Goal: Transaction & Acquisition: Purchase product/service

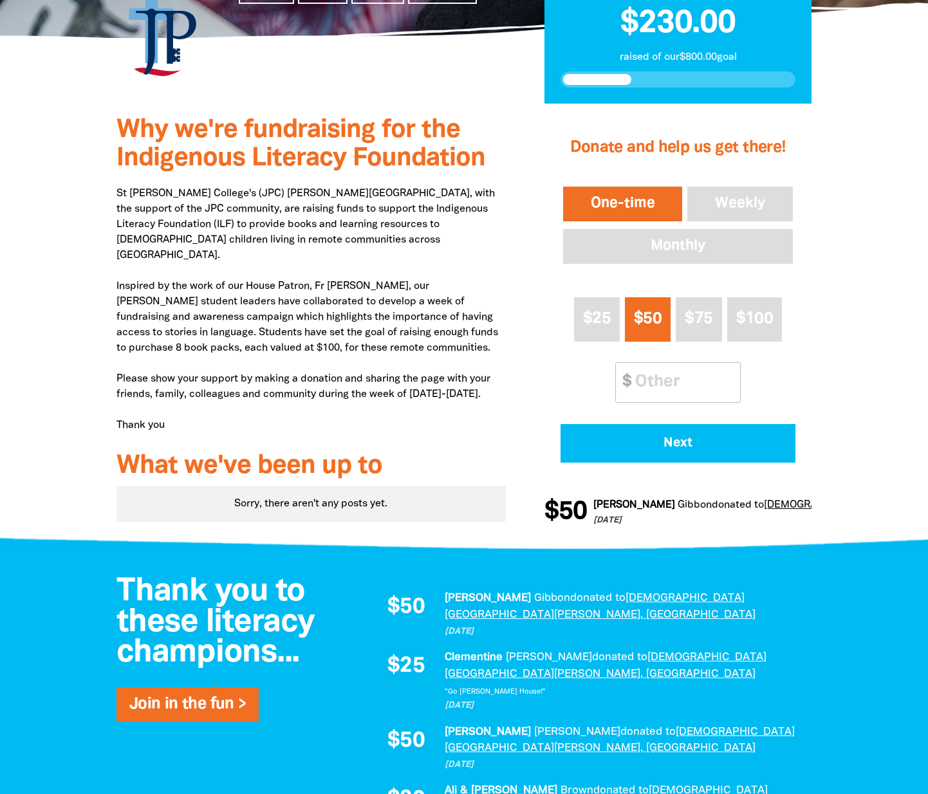
scroll to position [221, 0]
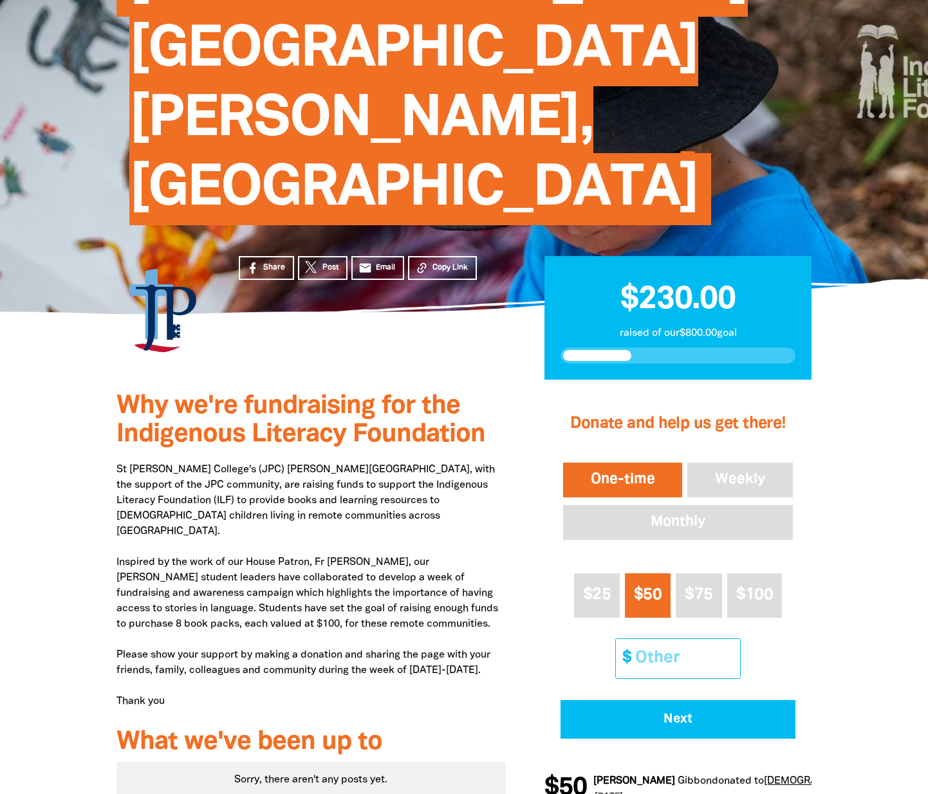
click at [659, 639] on input "Other Amount" at bounding box center [683, 658] width 114 height 39
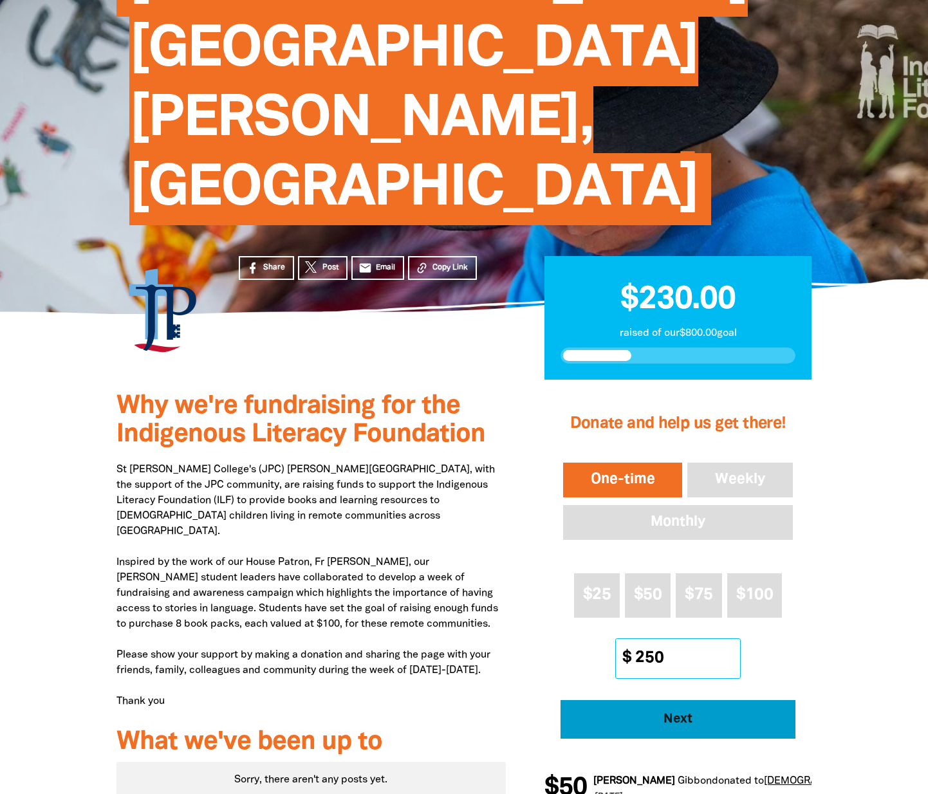
type input "250"
click at [640, 700] on button "Next" at bounding box center [677, 719] width 235 height 39
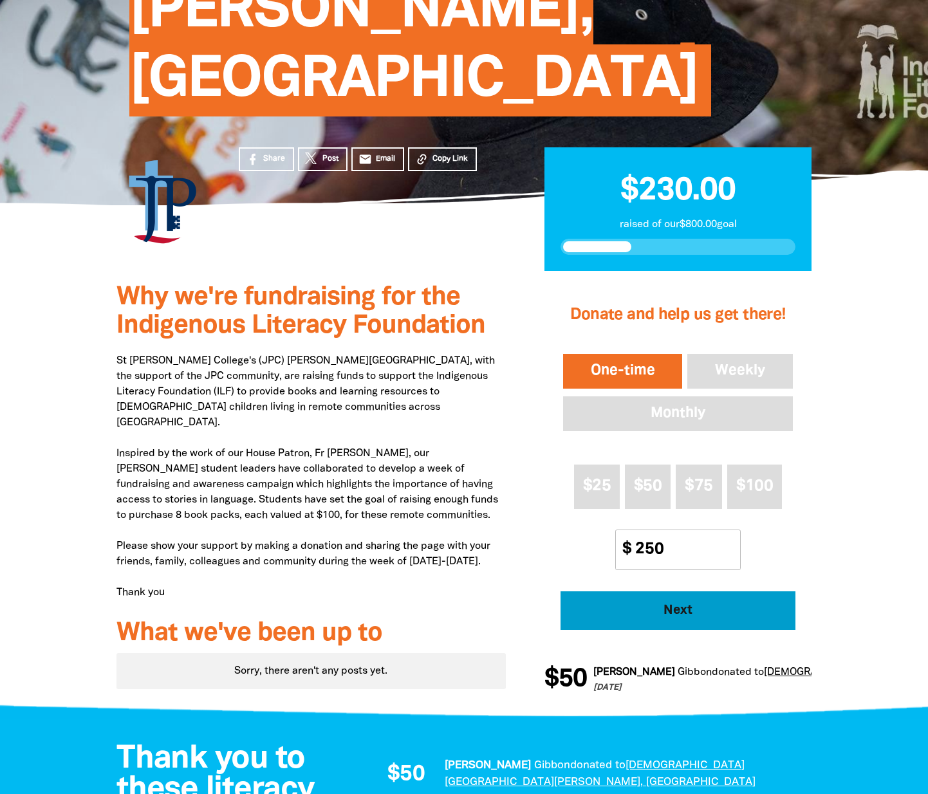
select select "AU"
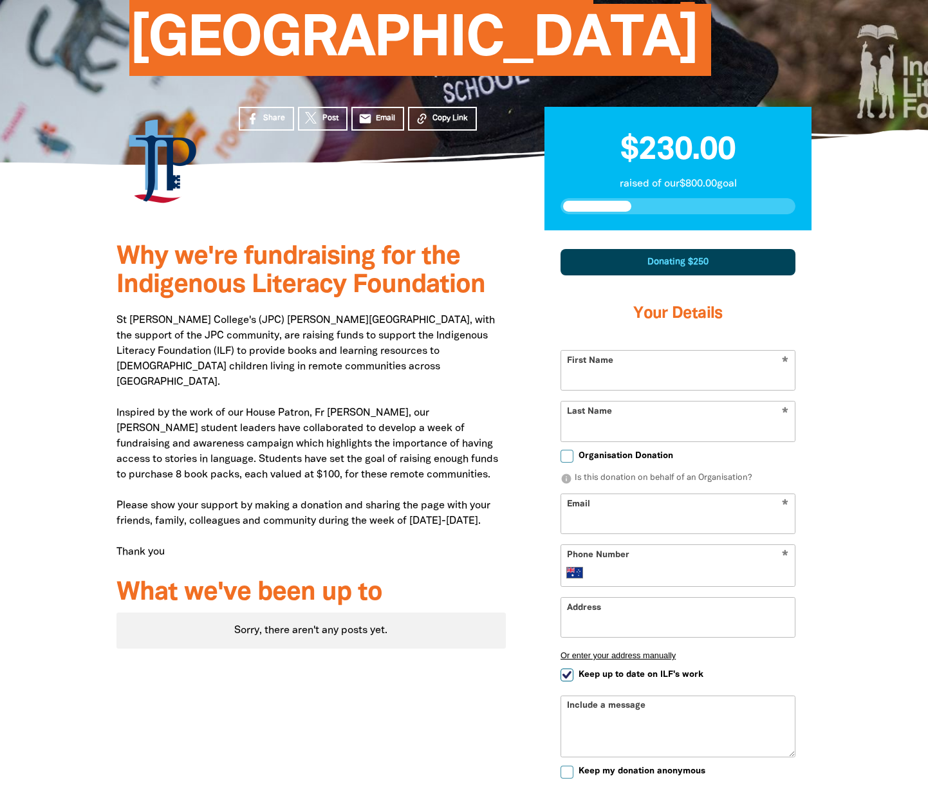
scroll to position [377, 0]
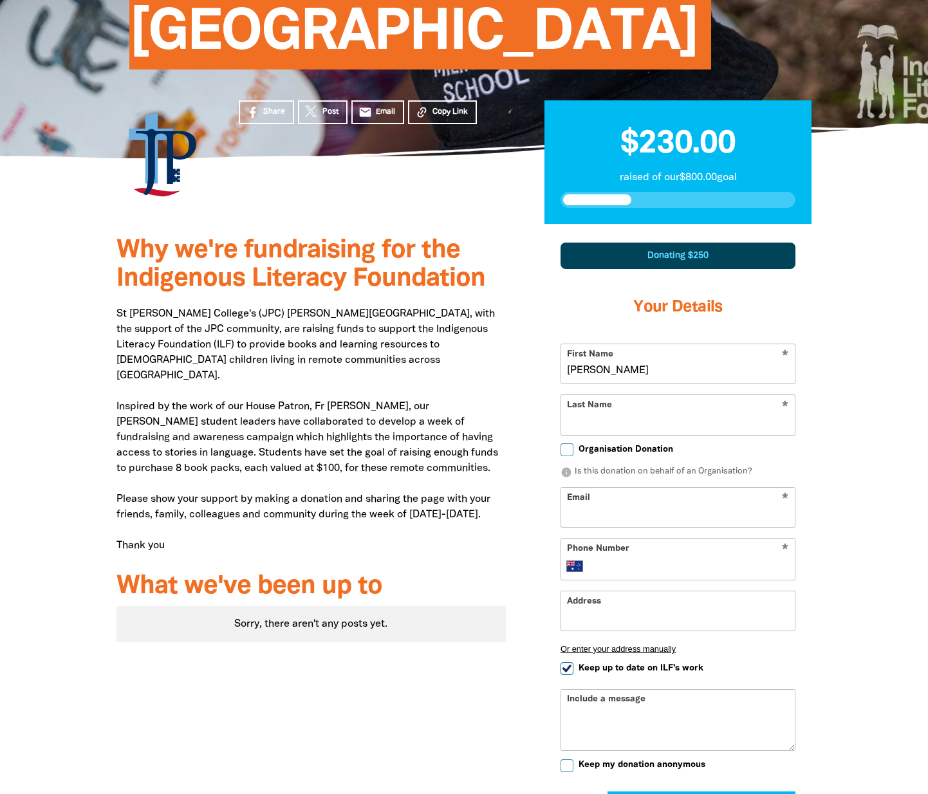
type input "[PERSON_NAME]"
type input "Foxley"
type input "stephanie.foxley@cg.catholic.edu.au"
type input "0407 921 122"
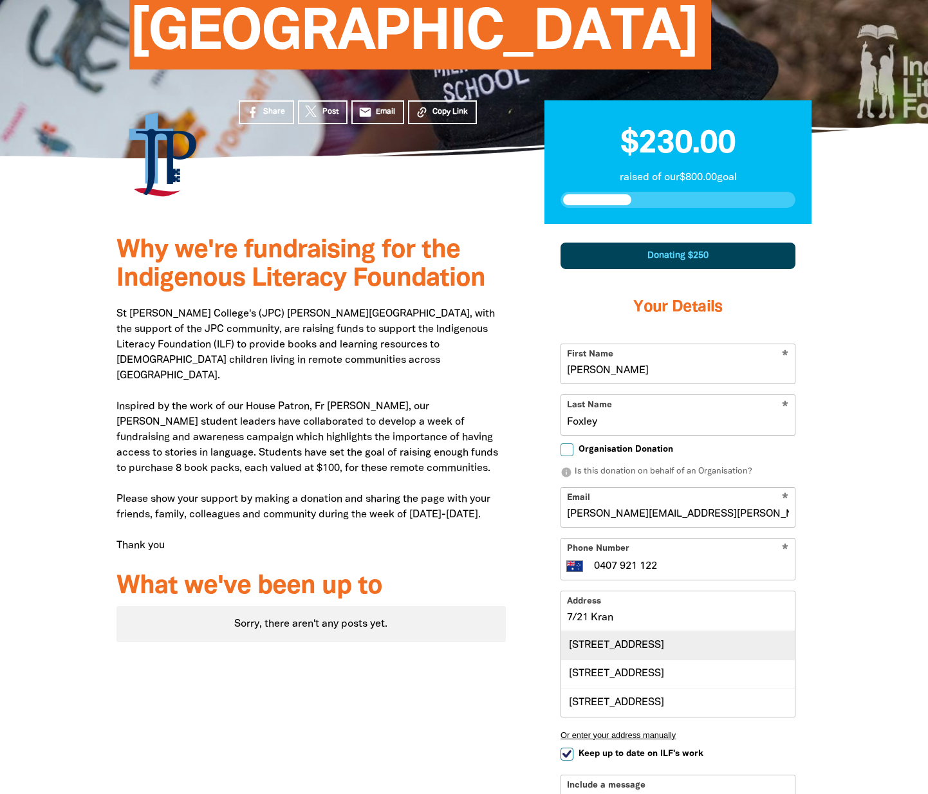
click at [577, 631] on div "Unit 7, 21 Krantzcke Circuit, NICHOLLS ACT 2913" at bounding box center [678, 645] width 234 height 28
type input "Unit 7, 21 Krantzcke Circuit, NICHOLLS ACT 2913"
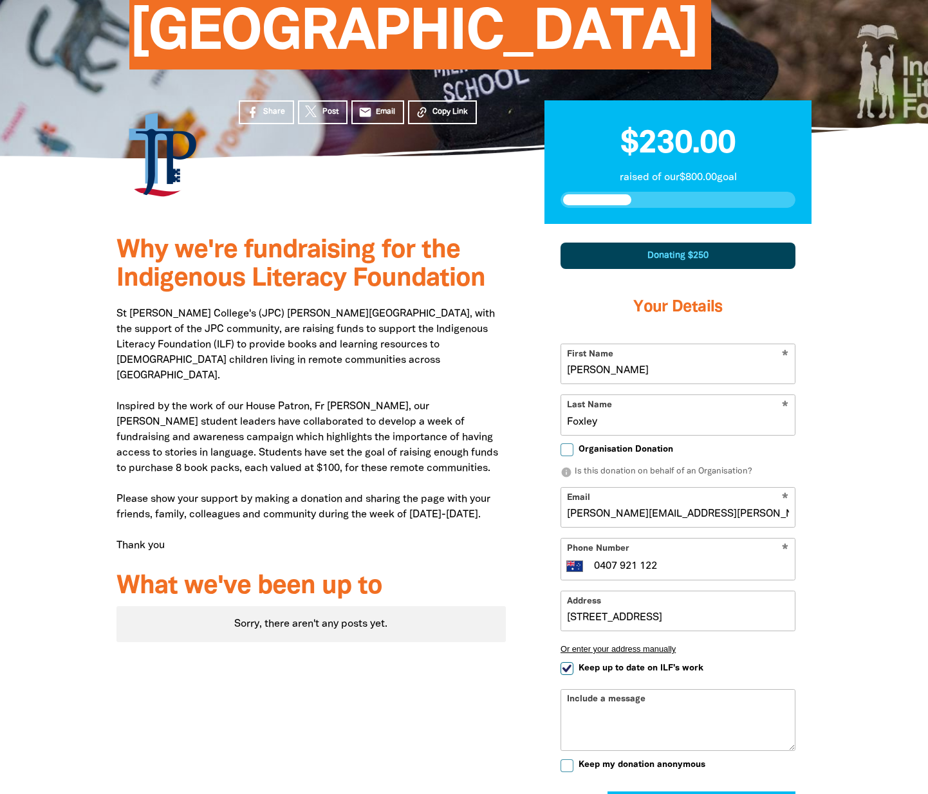
click at [593, 689] on div "Include a message" at bounding box center [677, 720] width 235 height 62
click at [591, 709] on textarea "Include a message" at bounding box center [678, 729] width 234 height 41
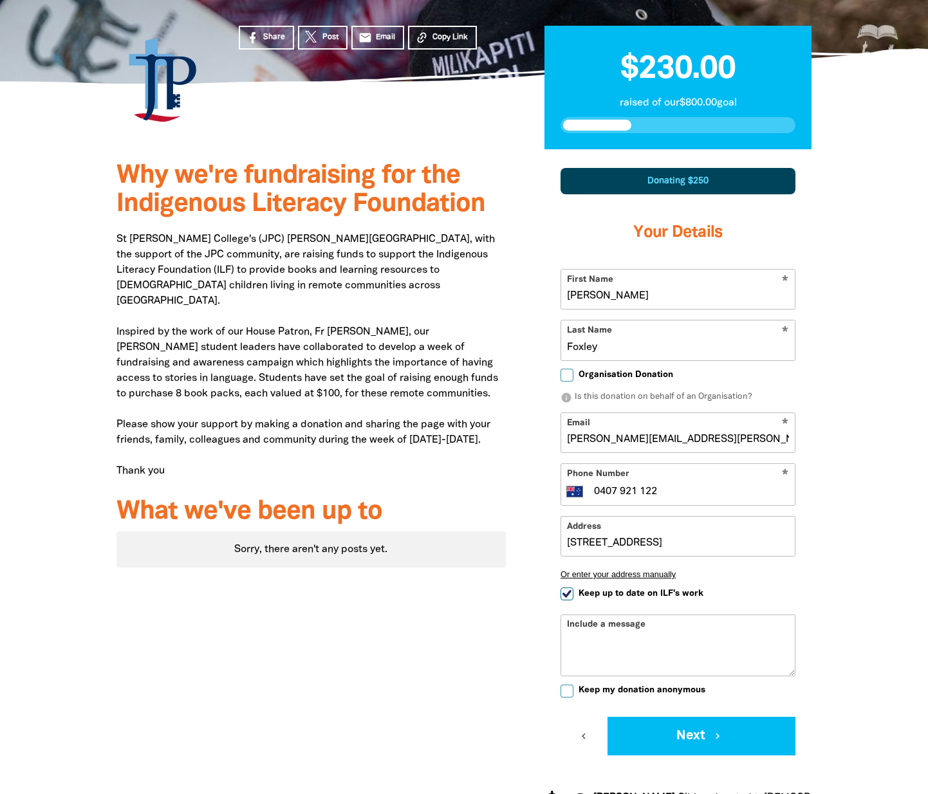
scroll to position [427, 0]
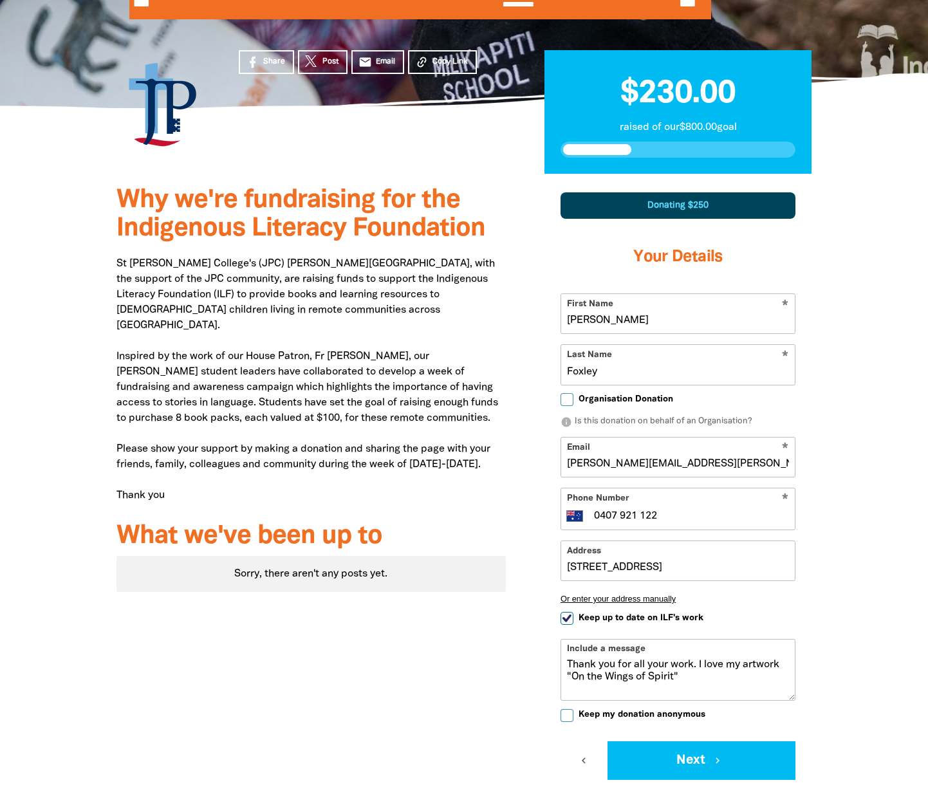
click at [653, 659] on textarea "Thank you for all your work. I love my artwork "On the Wings of Spirit"" at bounding box center [678, 679] width 234 height 41
click at [651, 659] on textarea "Thank you for all your work. I love my artwork "On the Wings of Spirit"" at bounding box center [678, 679] width 234 height 41
click at [606, 659] on textarea "Thank you for all your work. I love my artwork "On the Wings of the Spirit"" at bounding box center [678, 679] width 234 height 41
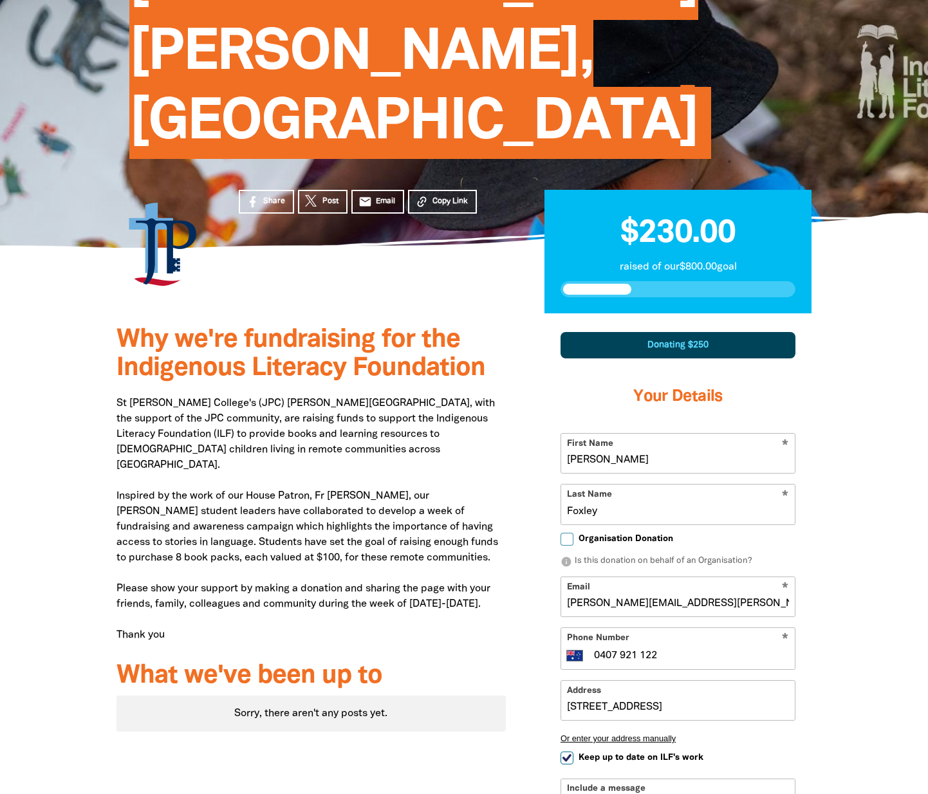
scroll to position [401, 0]
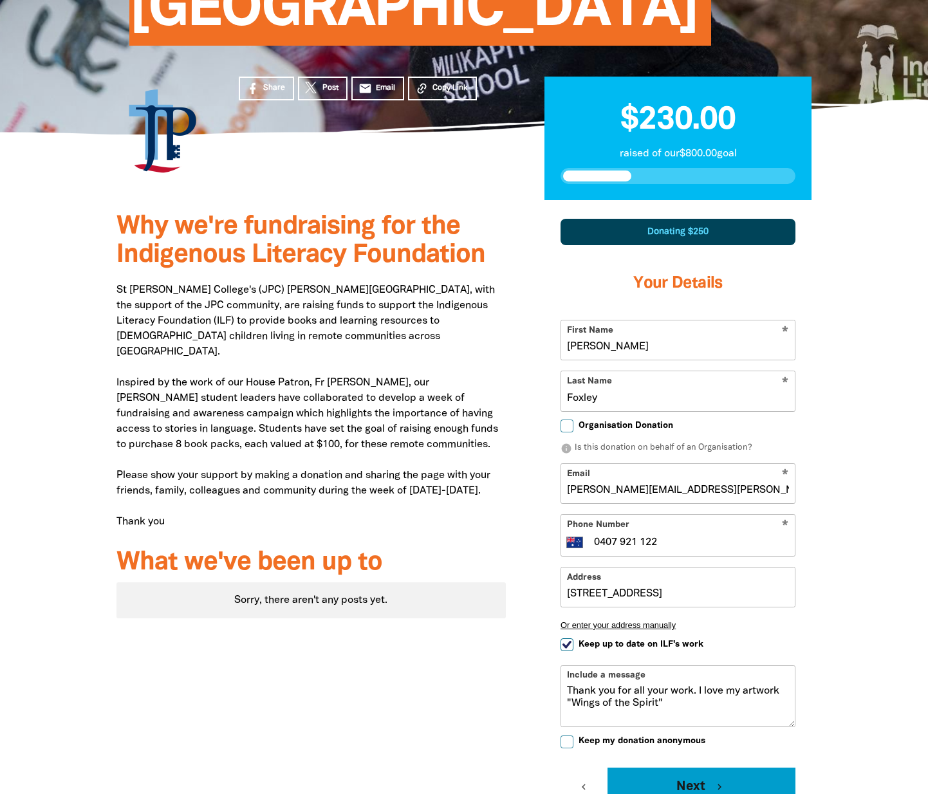
type textarea "Thank you for all your work. I love my artwork "Wings of the Spirit""
click at [679, 768] on button "Next chevron_right" at bounding box center [701, 787] width 188 height 39
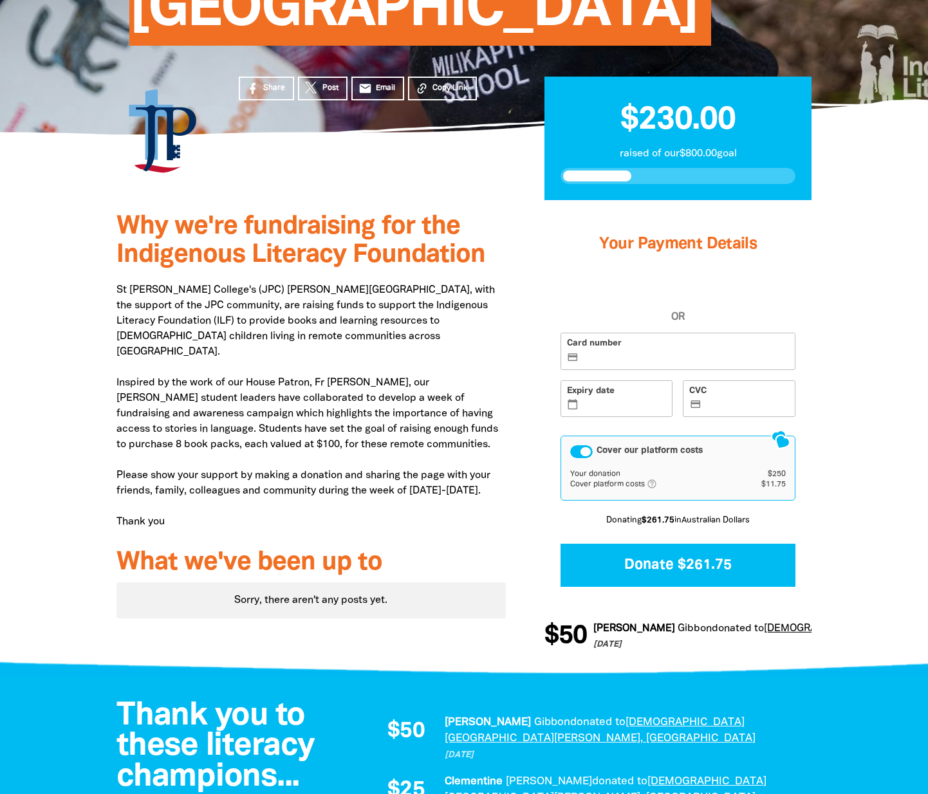
click at [602, 445] on div "Cover our platform costs" at bounding box center [678, 451] width 216 height 13
click at [583, 445] on div "Cover our platform costs" at bounding box center [581, 451] width 23 height 13
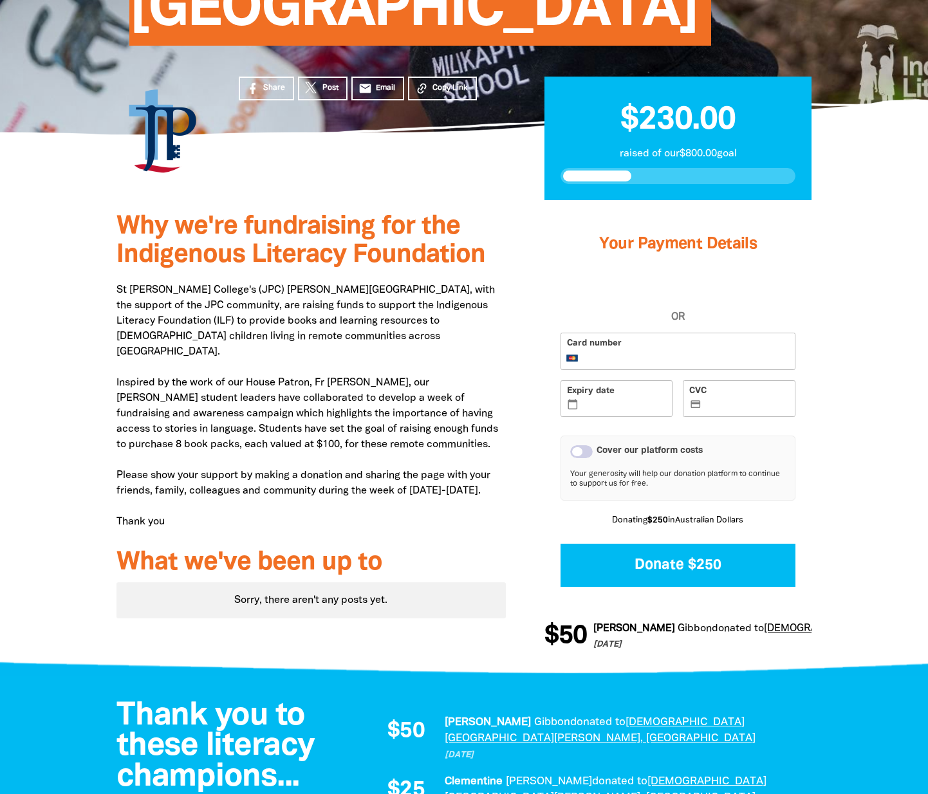
click at [607, 380] on label "Expiry date calendar_today" at bounding box center [616, 398] width 113 height 37
click at [607, 400] on input "Expiry date calendar_today" at bounding box center [624, 400] width 85 height 1
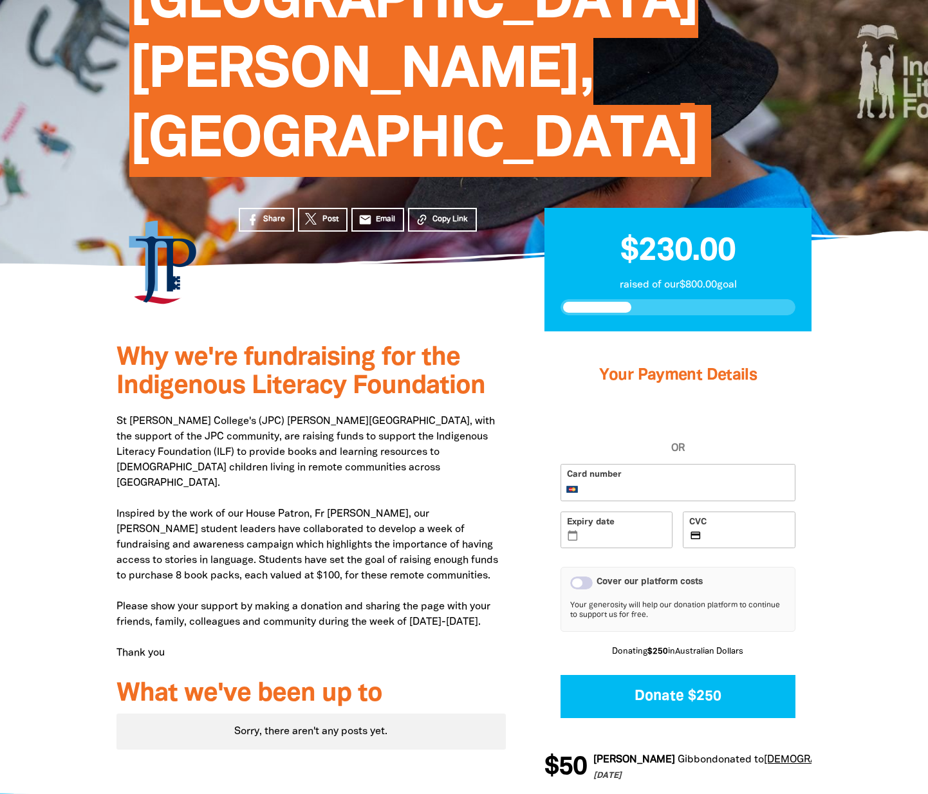
scroll to position [272, 0]
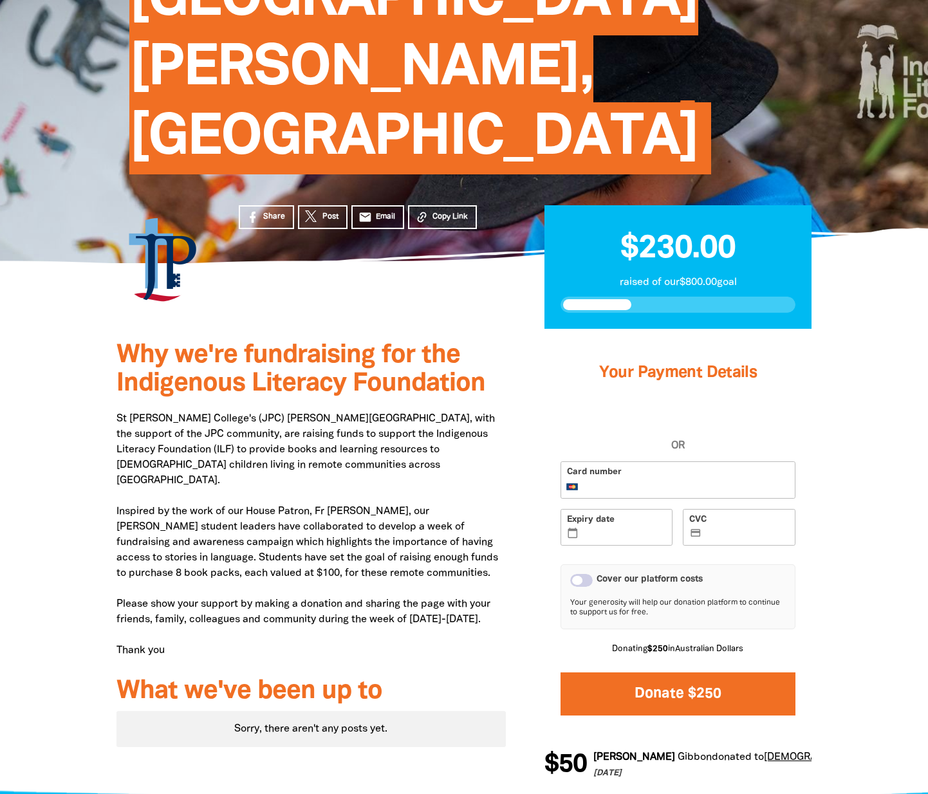
click at [651, 672] on button "Donate $250" at bounding box center [677, 693] width 235 height 43
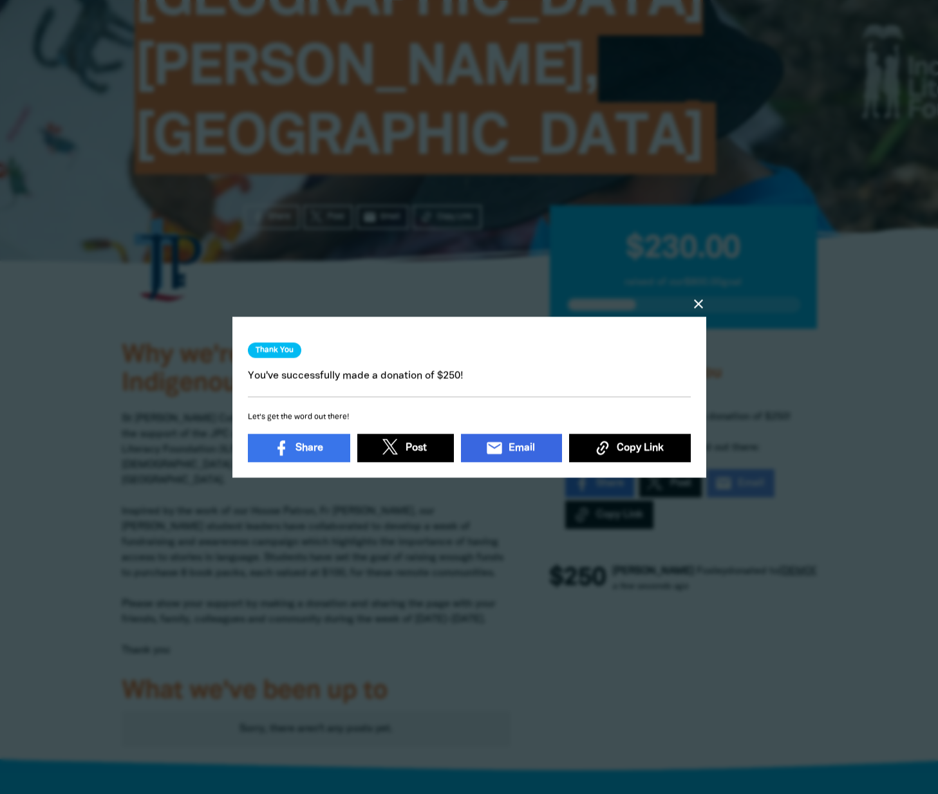
click at [514, 437] on link "email Email" at bounding box center [510, 448] width 101 height 28
click at [699, 296] on icon "close" at bounding box center [697, 303] width 15 height 15
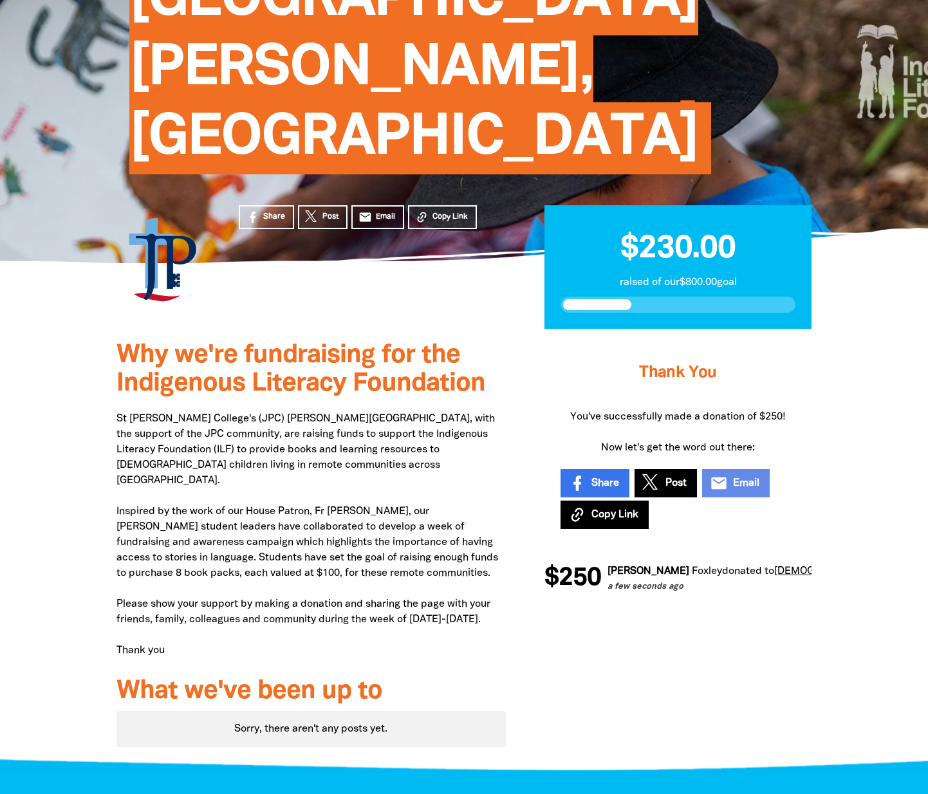
click at [341, 411] on p "St John Paul II College's (JPC) Kennedy House, with the support of the JPC comm…" at bounding box center [310, 534] width 389 height 247
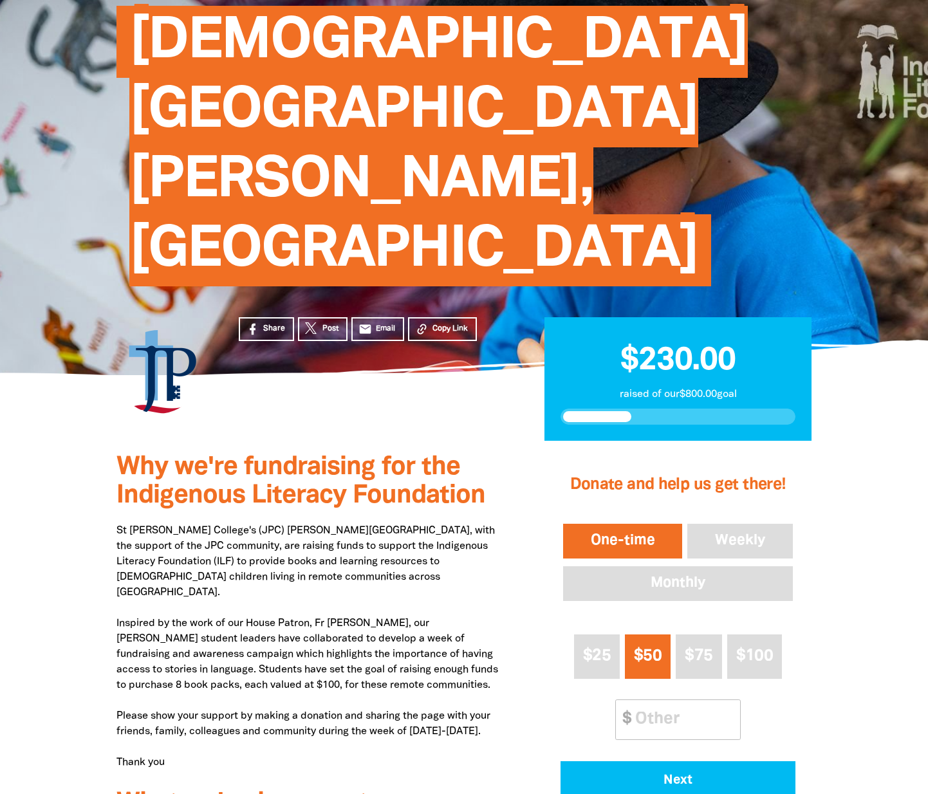
scroll to position [136, 0]
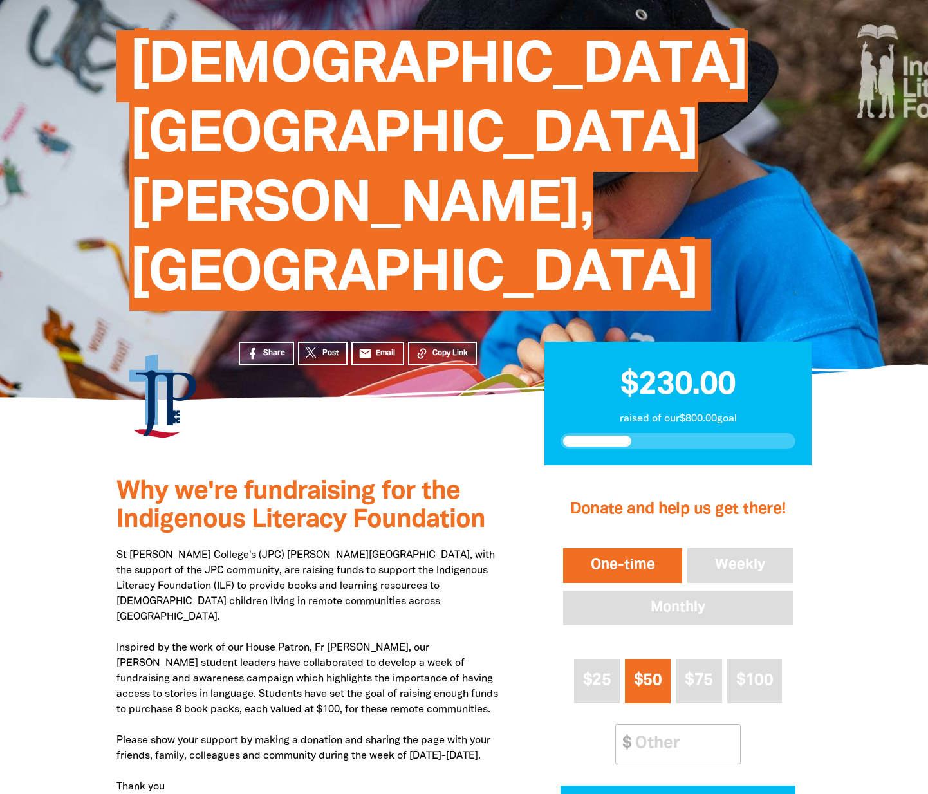
click at [611, 358] on h2 "$230.00" at bounding box center [677, 380] width 235 height 44
click at [589, 433] on div at bounding box center [677, 441] width 235 height 16
click at [589, 436] on span at bounding box center [597, 441] width 68 height 11
